Goal: Information Seeking & Learning: Find specific page/section

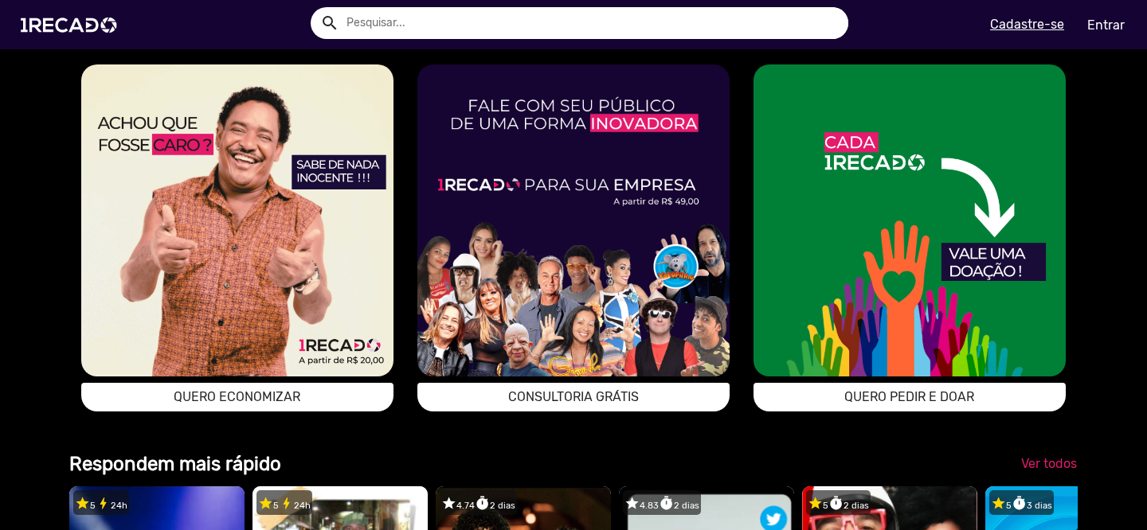
scroll to position [0, 3440]
click at [303, 318] on img at bounding box center [237, 220] width 312 height 312
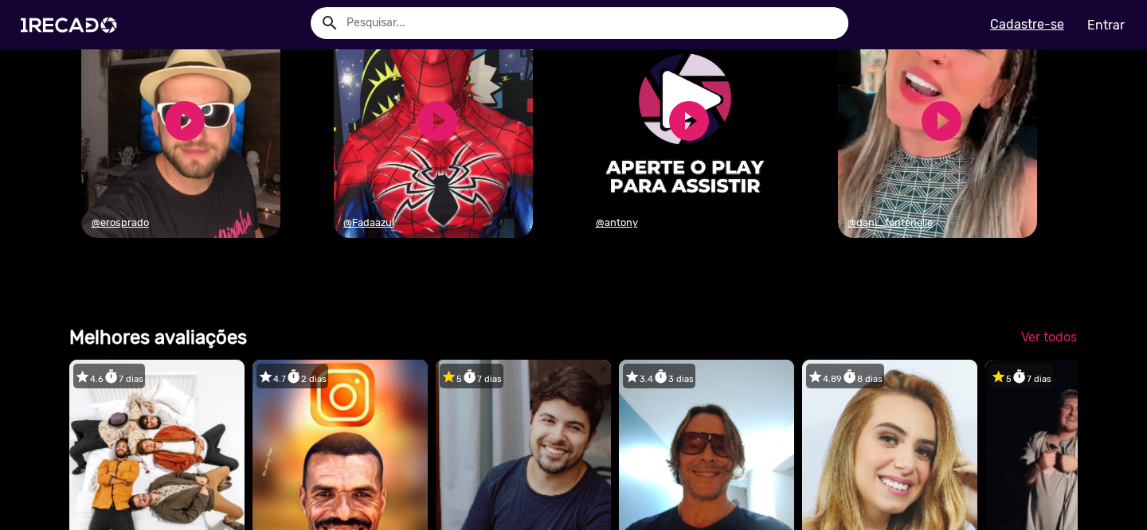
scroll to position [1797, 0]
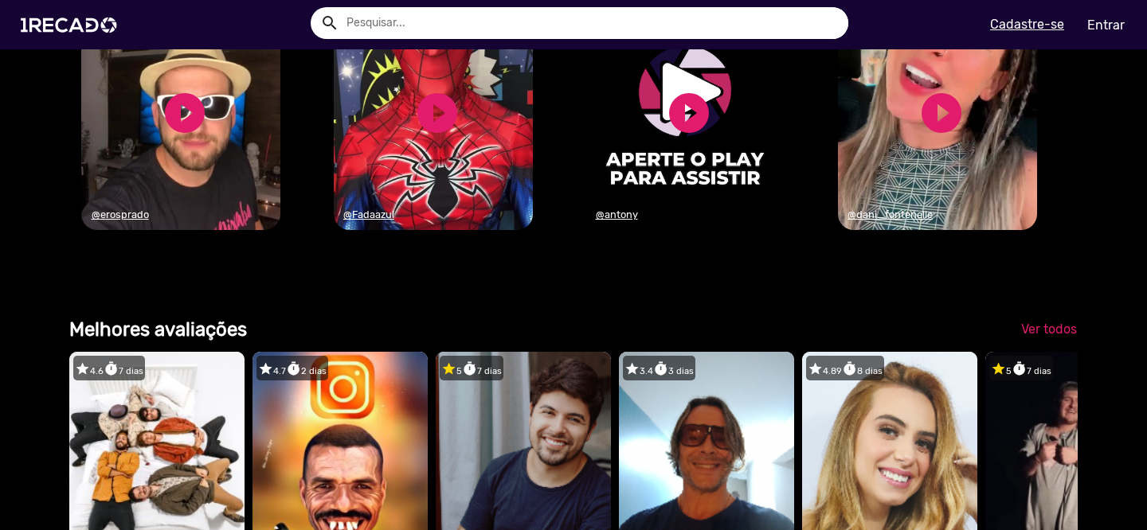
click at [378, 16] on input "text" at bounding box center [591, 23] width 514 height 32
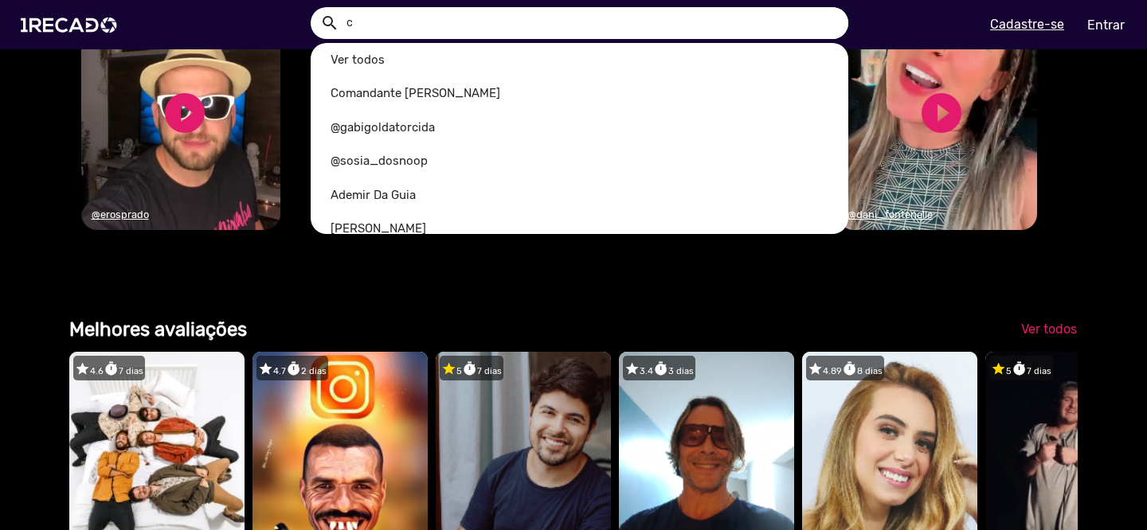
scroll to position [0, 1147]
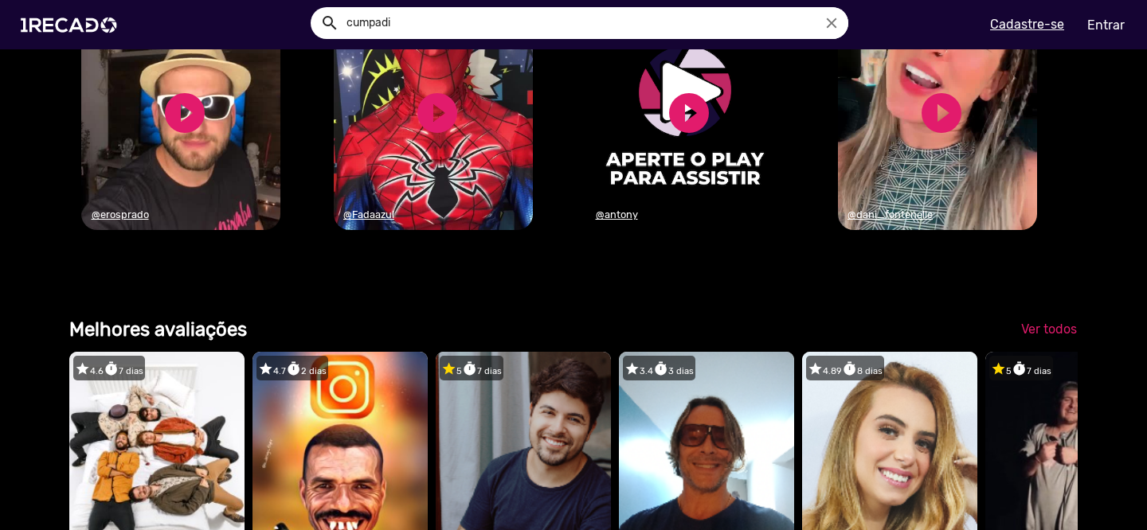
type input "cumpadi"
click at [314, 8] on button "search" at bounding box center [328, 22] width 28 height 28
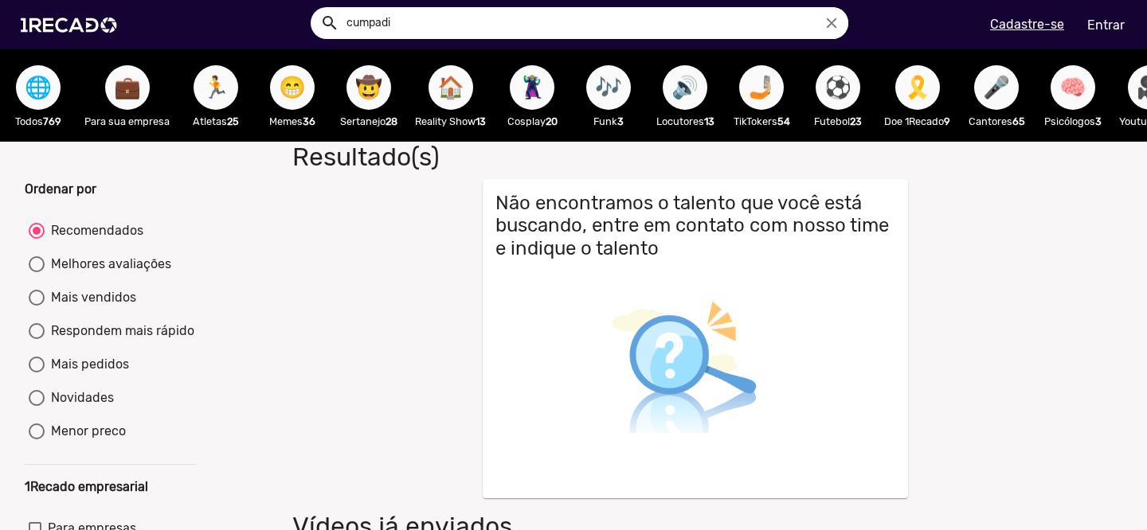
click at [32, 92] on span "🌐" at bounding box center [38, 87] width 27 height 45
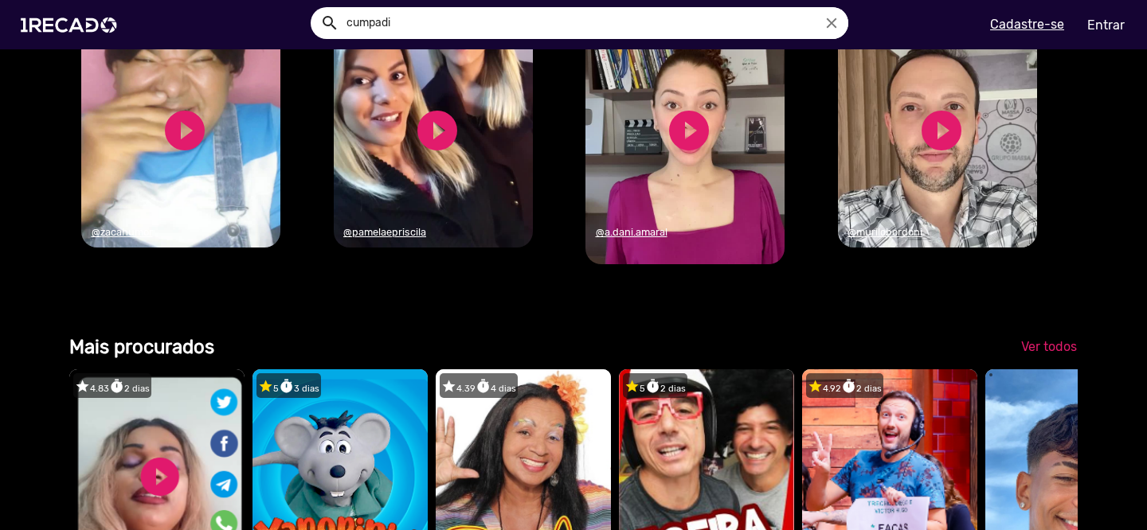
scroll to position [0, 2192]
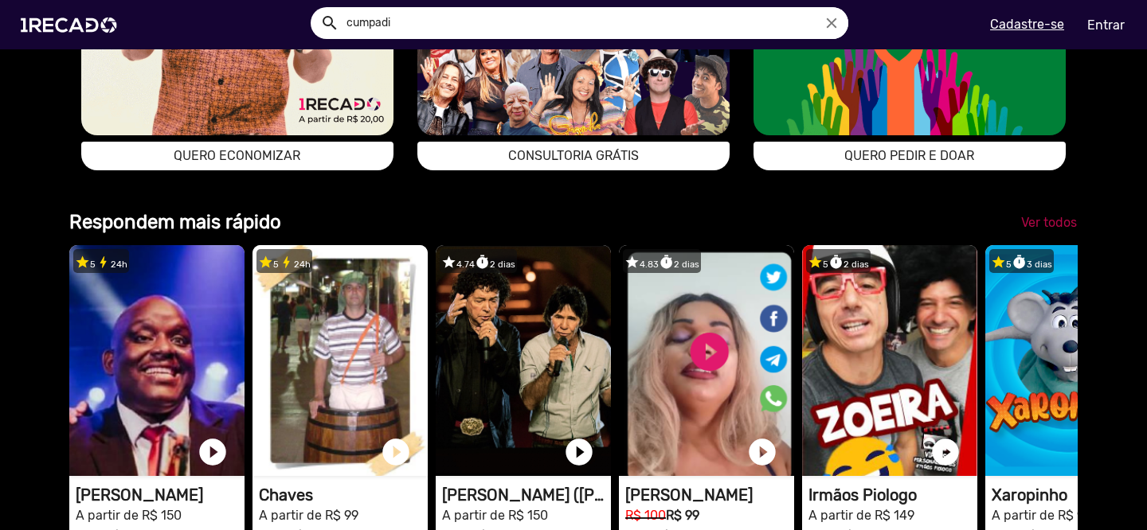
click at [1045, 217] on span "Ver todos" at bounding box center [1049, 222] width 56 height 15
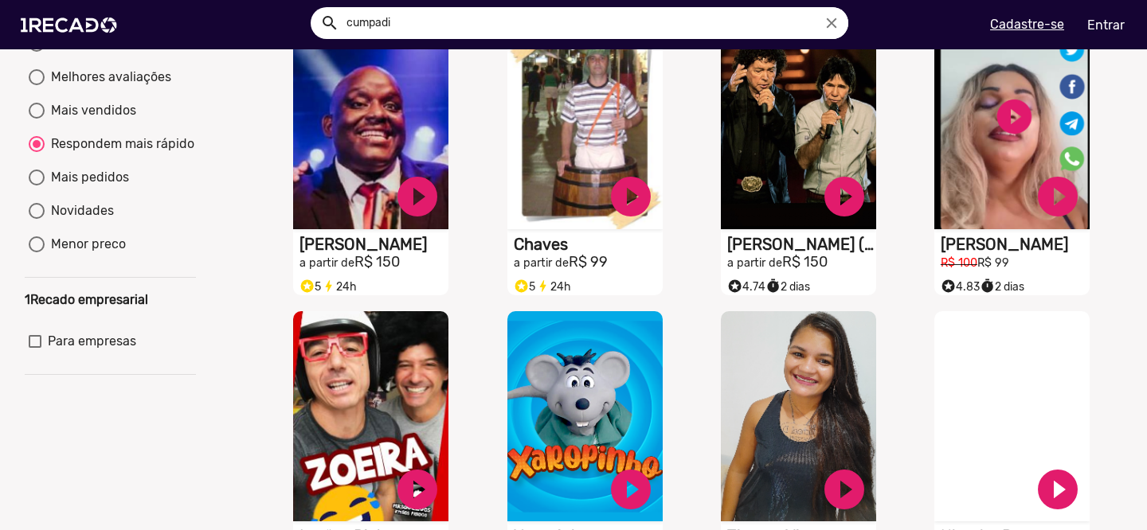
click at [107, 187] on div "Mais pedidos" at bounding box center [87, 177] width 84 height 19
click at [37, 186] on input "Mais pedidos" at bounding box center [36, 186] width 1 height 1
radio input "true"
